Goal: Complete application form

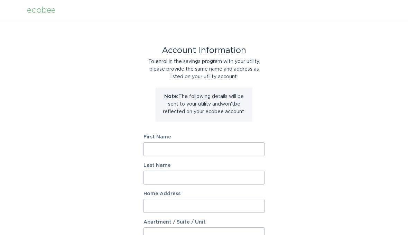
click at [214, 146] on input "First Name" at bounding box center [203, 149] width 121 height 14
type input "Home"
type input "[STREET_ADDRESS]"
select select "US"
type input "[GEOGRAPHIC_DATA]"
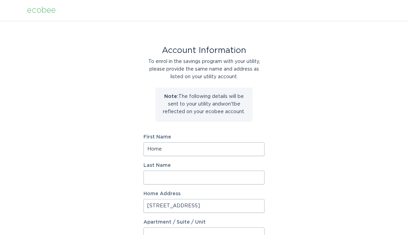
type input "49505"
click at [204, 145] on input "Home" at bounding box center [203, 149] width 121 height 14
click at [217, 151] on input "KristiHome" at bounding box center [203, 149] width 121 height 14
type input "[PERSON_NAME]"
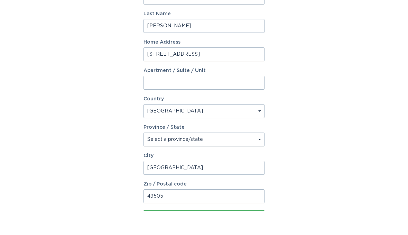
type input "[PERSON_NAME]"
click at [208, 156] on select "Select a province/state [US_STATE] [US_STATE] [US_STATE] [US_STATE] [US_STATE] …" at bounding box center [203, 163] width 121 height 14
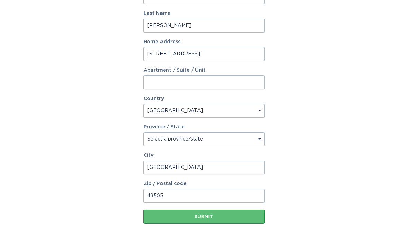
select select "MI"
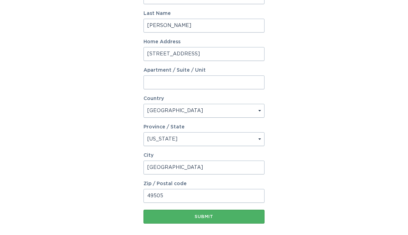
click at [210, 215] on div "Submit" at bounding box center [204, 216] width 114 height 4
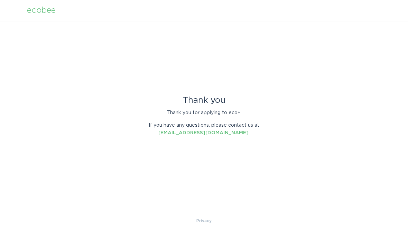
scroll to position [0, 0]
